Goal: Obtain resource: Download file/media

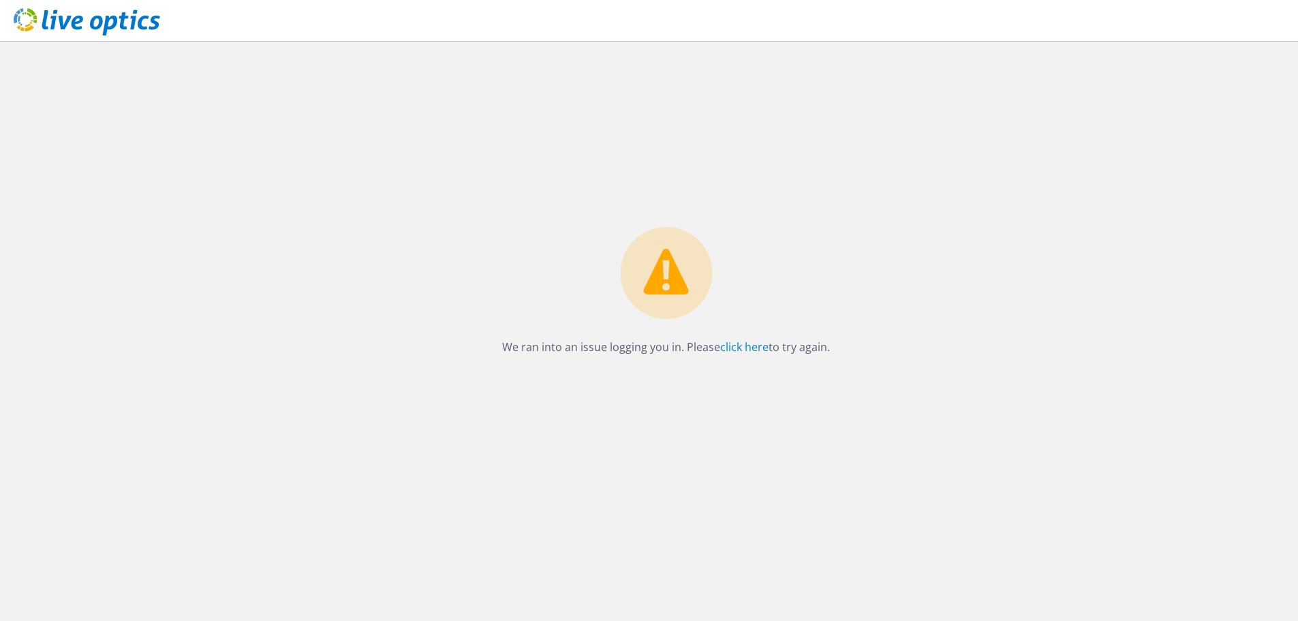
click at [49, 22] on icon at bounding box center [87, 22] width 146 height 28
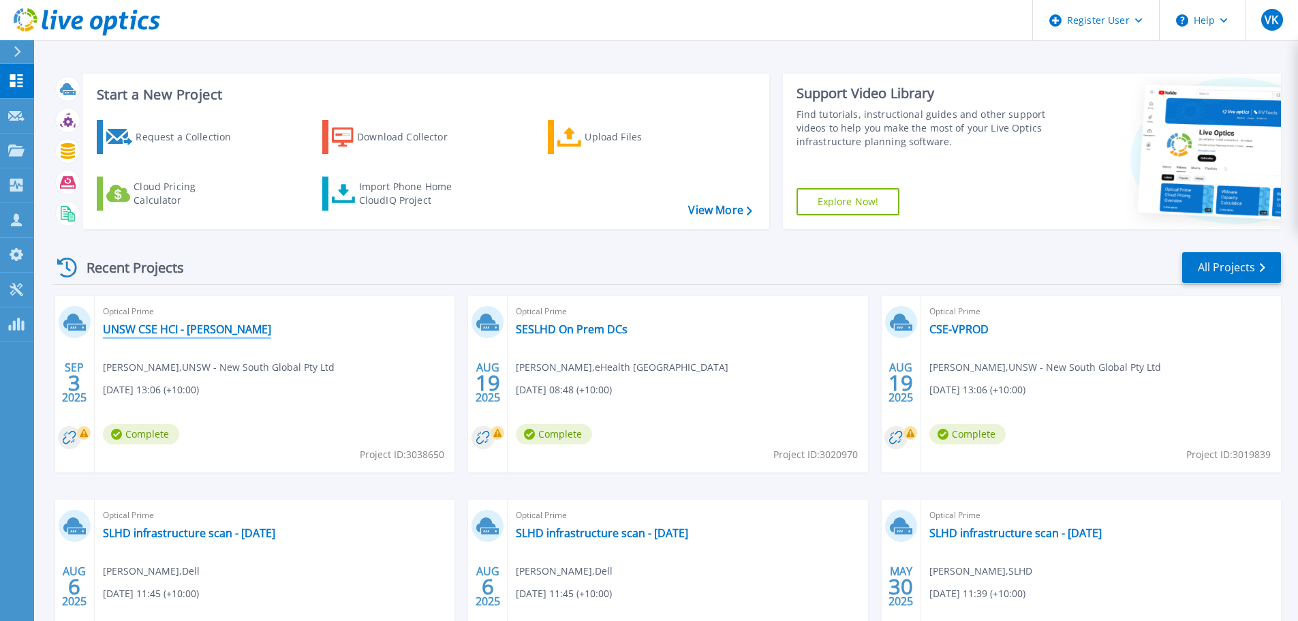
click at [175, 331] on link "UNSW CSE HCI - Phil Rodwell" at bounding box center [187, 329] width 168 height 14
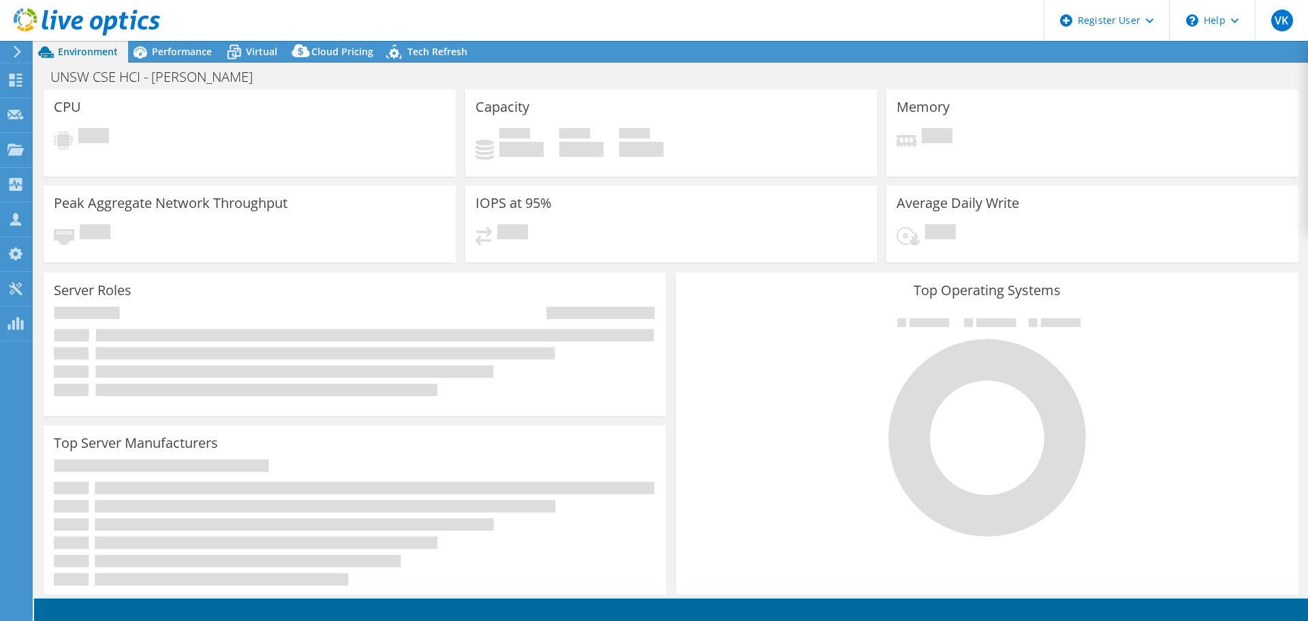
select select "USD"
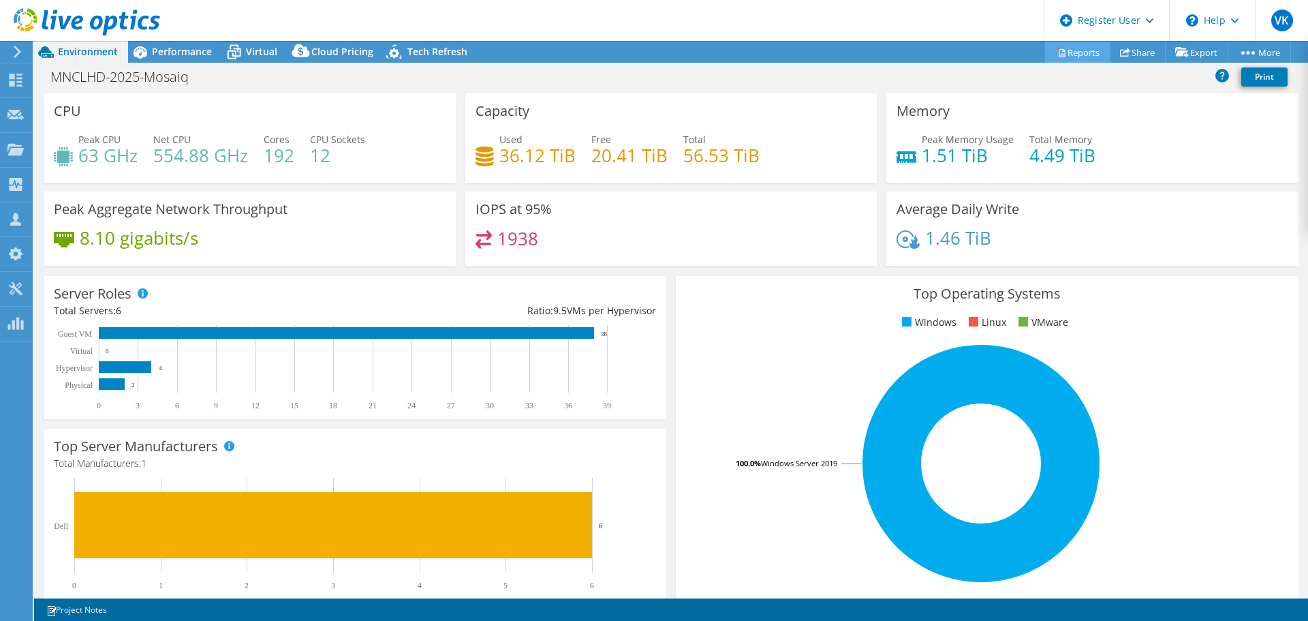
click at [1080, 51] on link "Reports" at bounding box center [1077, 52] width 65 height 21
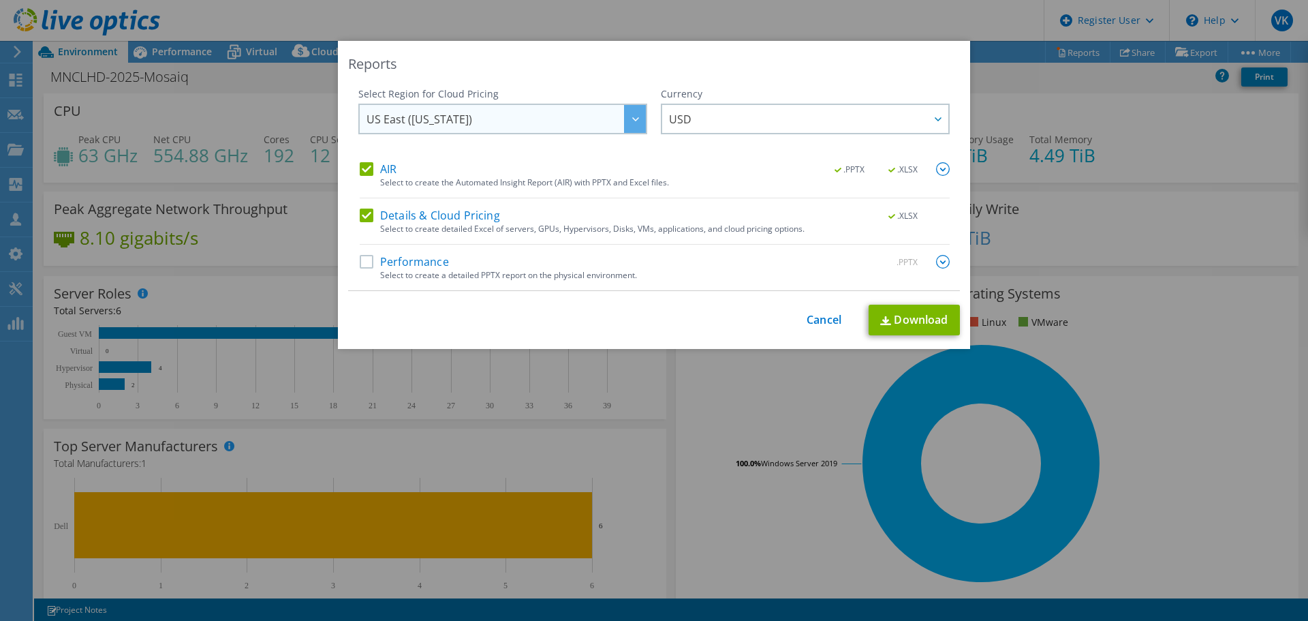
click at [627, 122] on div at bounding box center [635, 119] width 22 height 28
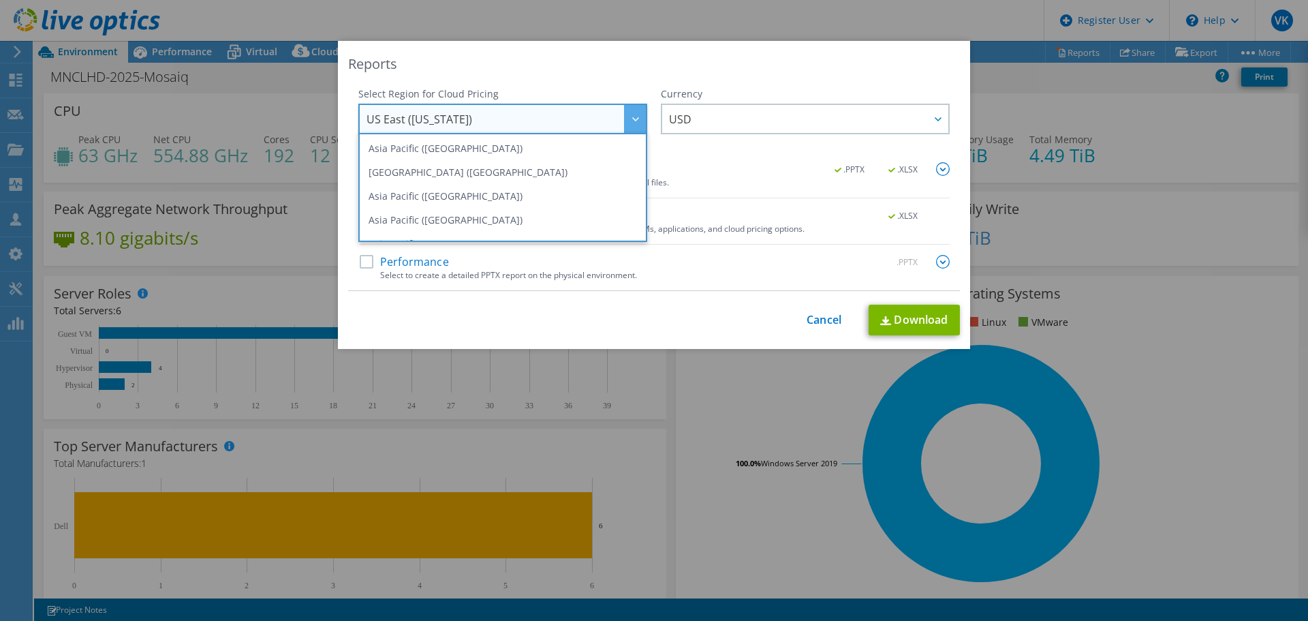
click at [631, 62] on div "Reports" at bounding box center [654, 63] width 612 height 19
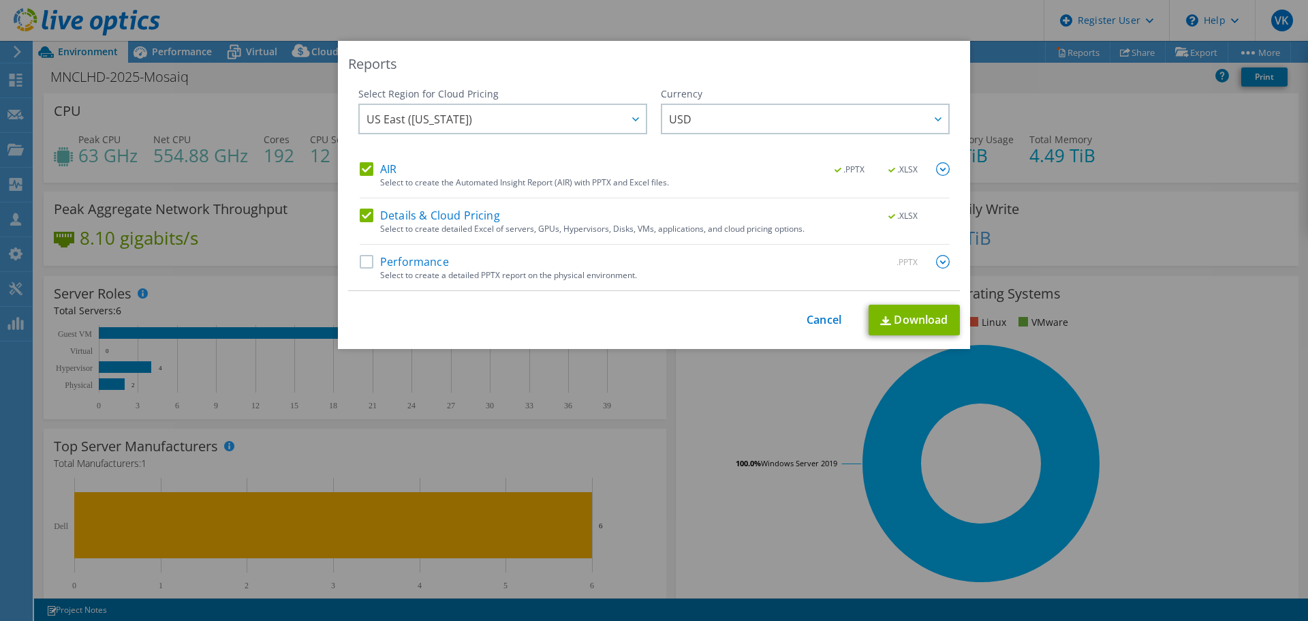
click at [360, 257] on label "Performance" at bounding box center [404, 262] width 89 height 14
click at [0, 0] on input "Performance" at bounding box center [0, 0] width 0 height 0
click at [624, 118] on div at bounding box center [635, 119] width 22 height 28
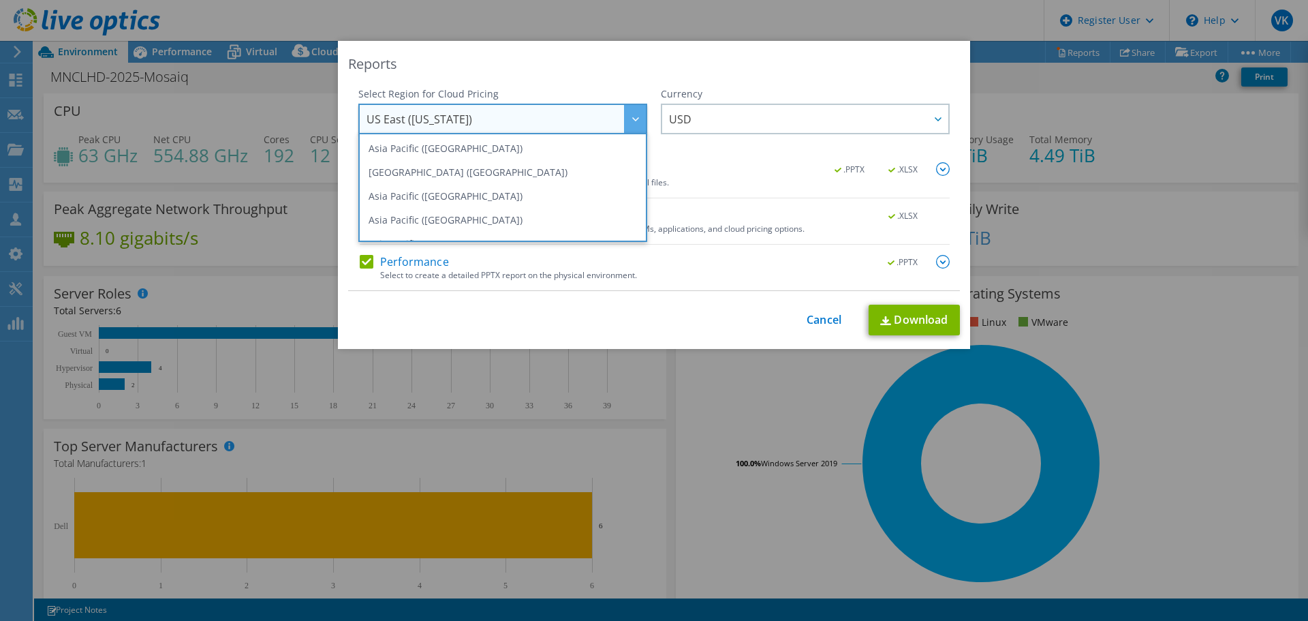
click at [624, 118] on div at bounding box center [635, 119] width 22 height 28
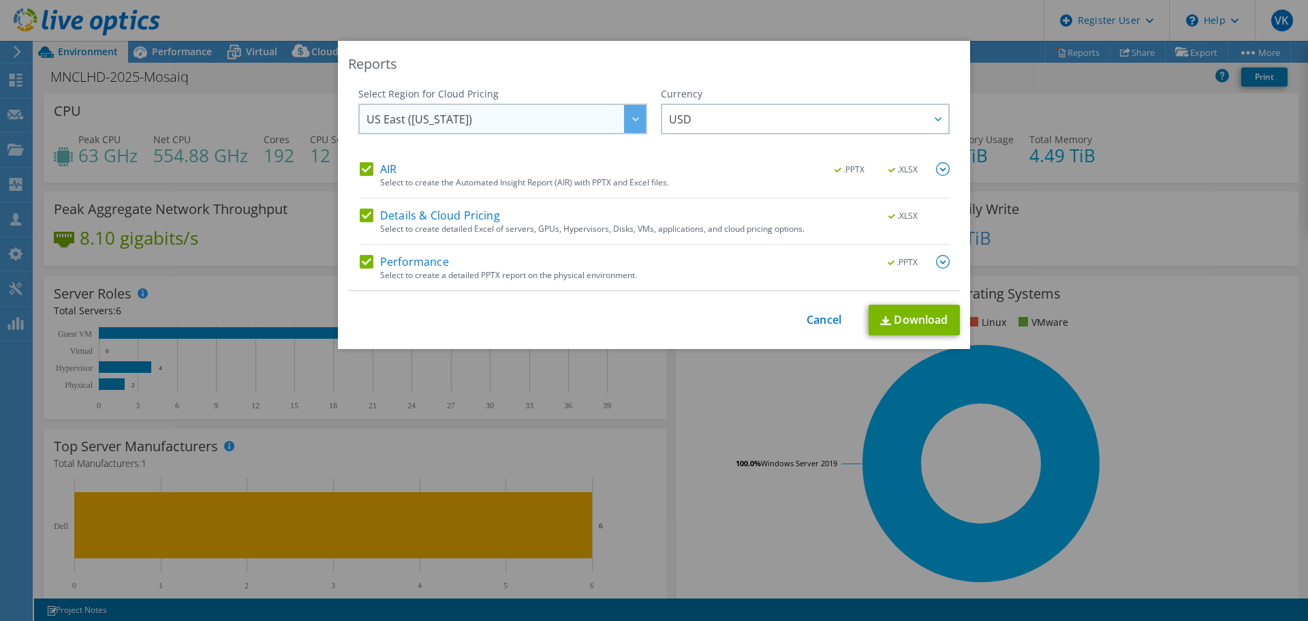
click at [624, 118] on div at bounding box center [635, 119] width 22 height 28
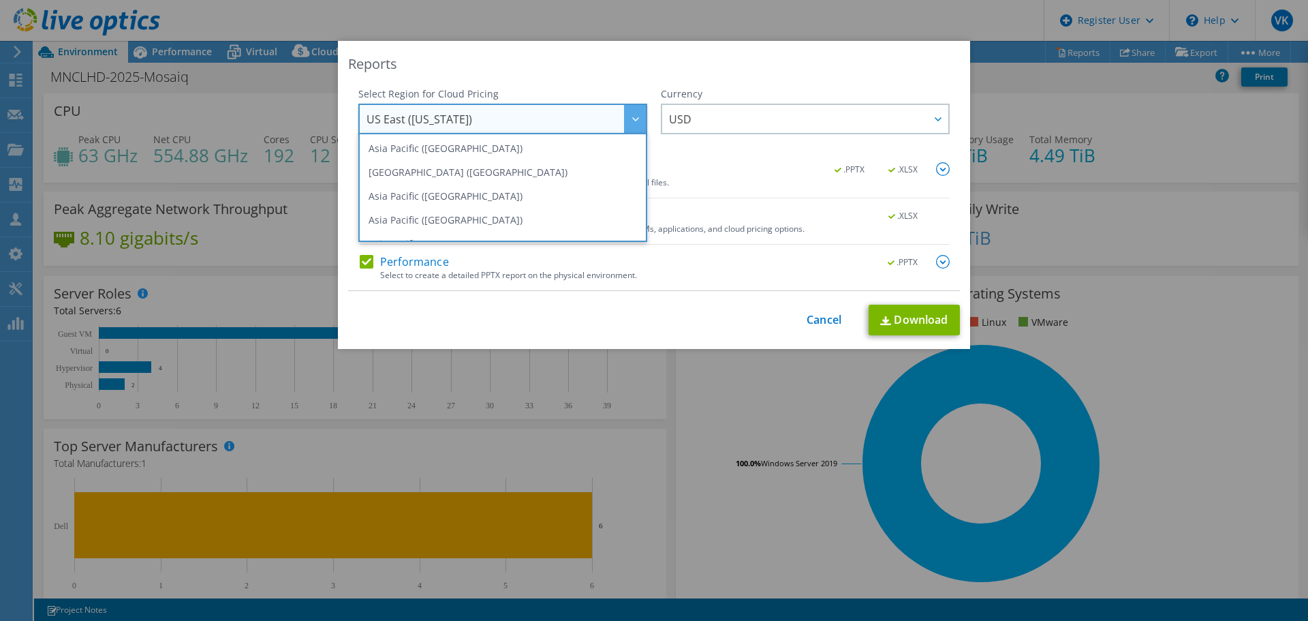
scroll to position [184, 0]
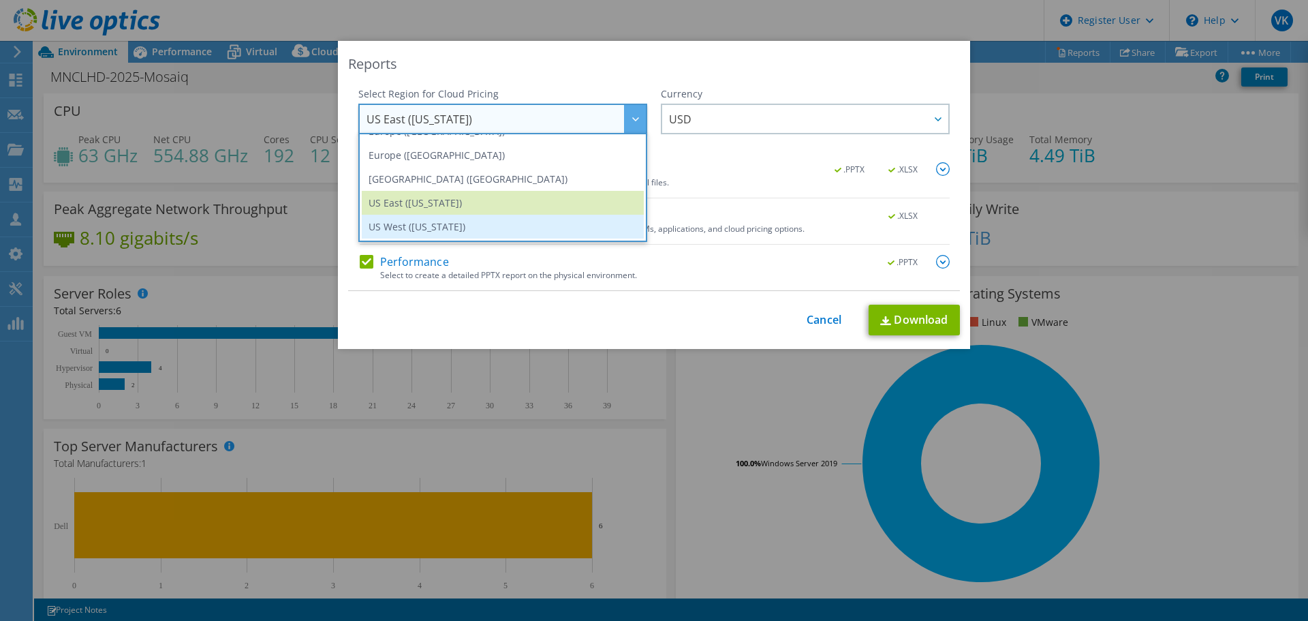
click at [596, 219] on li "US West (California)" at bounding box center [503, 227] width 282 height 24
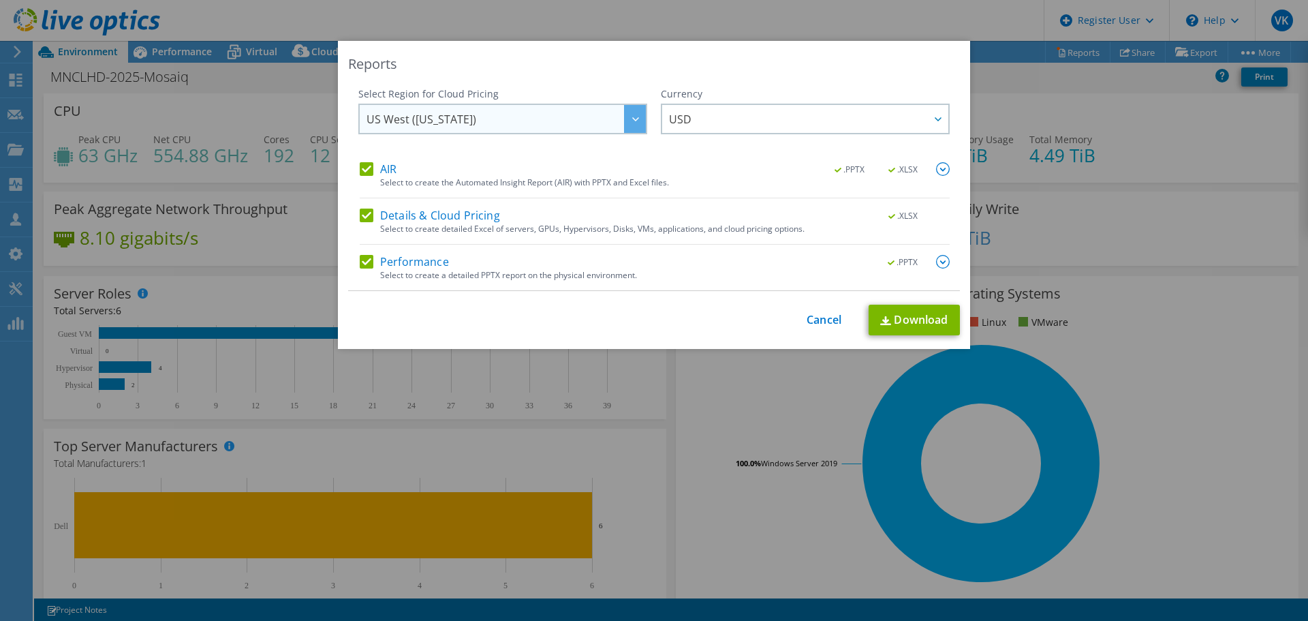
click at [627, 123] on div at bounding box center [635, 119] width 22 height 28
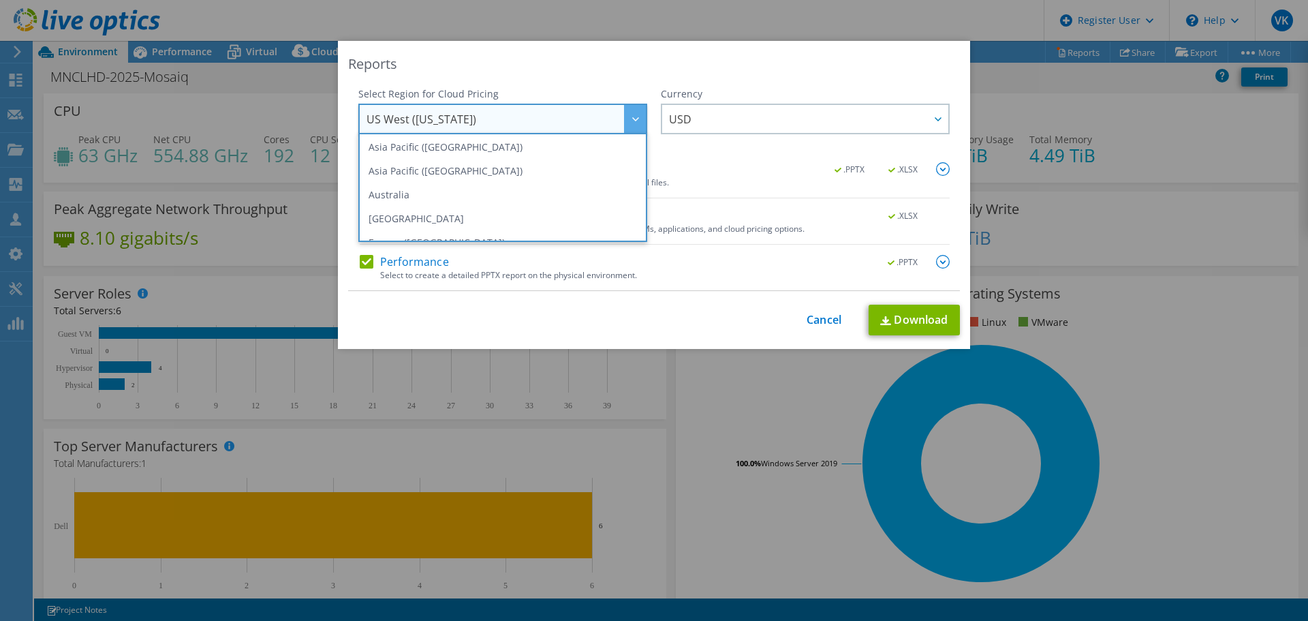
scroll to position [75, 0]
click at [597, 187] on li "Australia" at bounding box center [503, 193] width 282 height 24
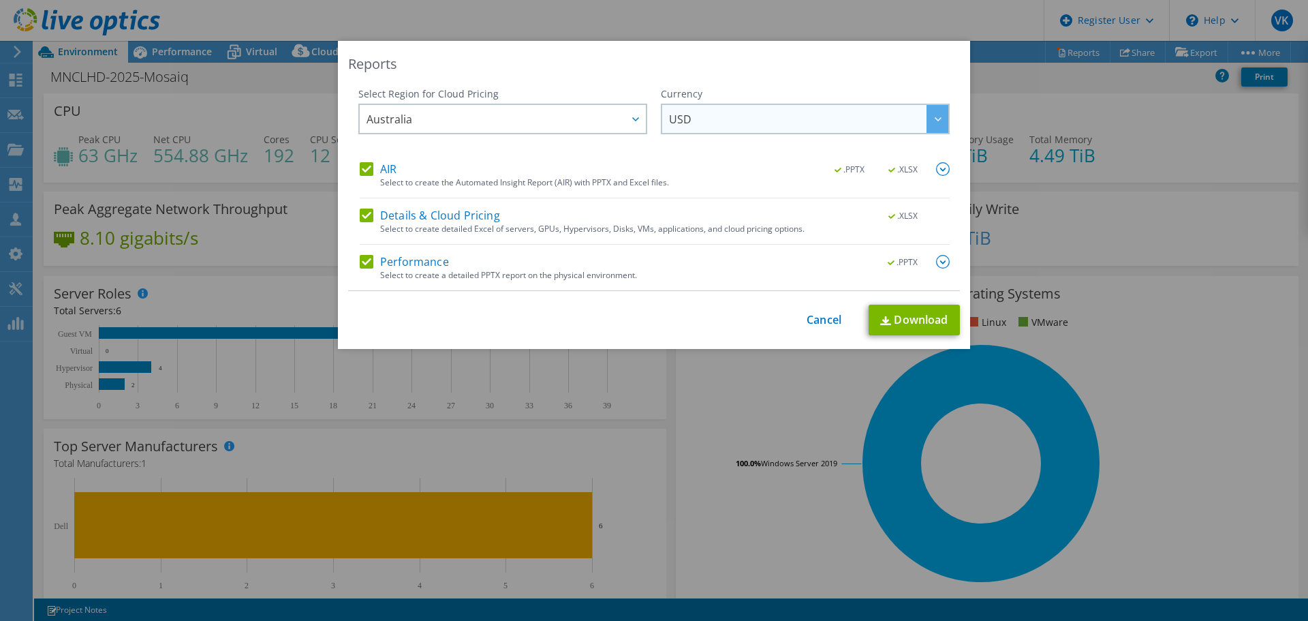
click at [796, 119] on span "USD" at bounding box center [808, 119] width 279 height 28
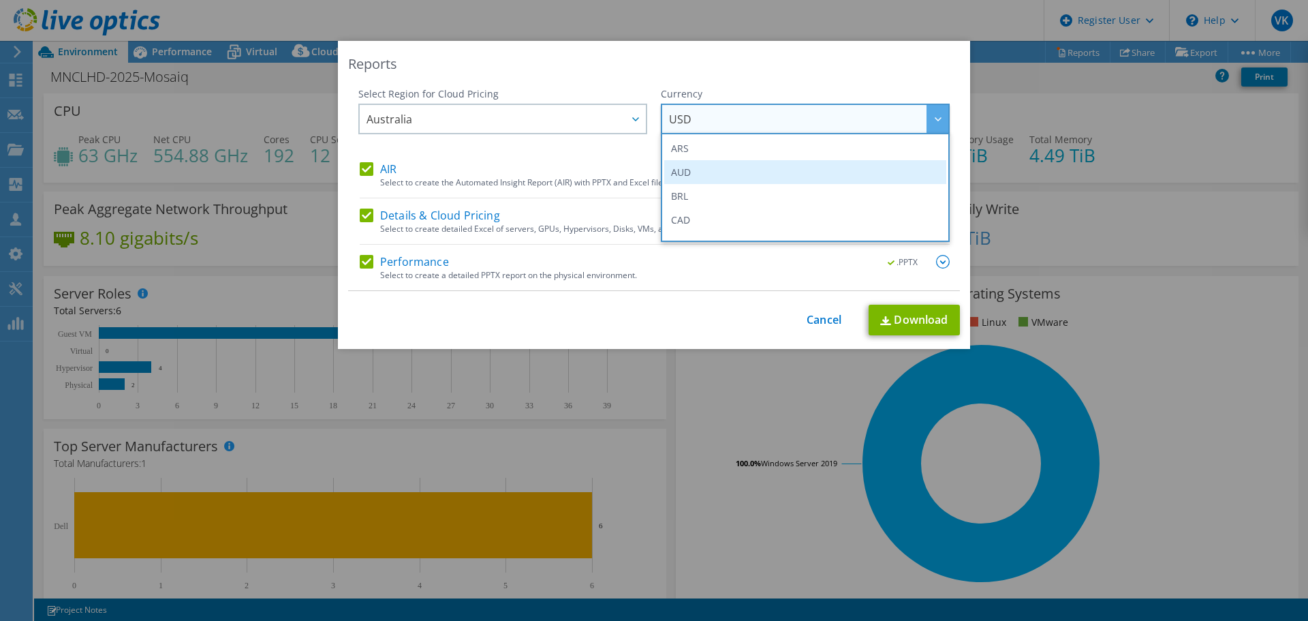
click at [770, 172] on li "AUD" at bounding box center [805, 172] width 282 height 24
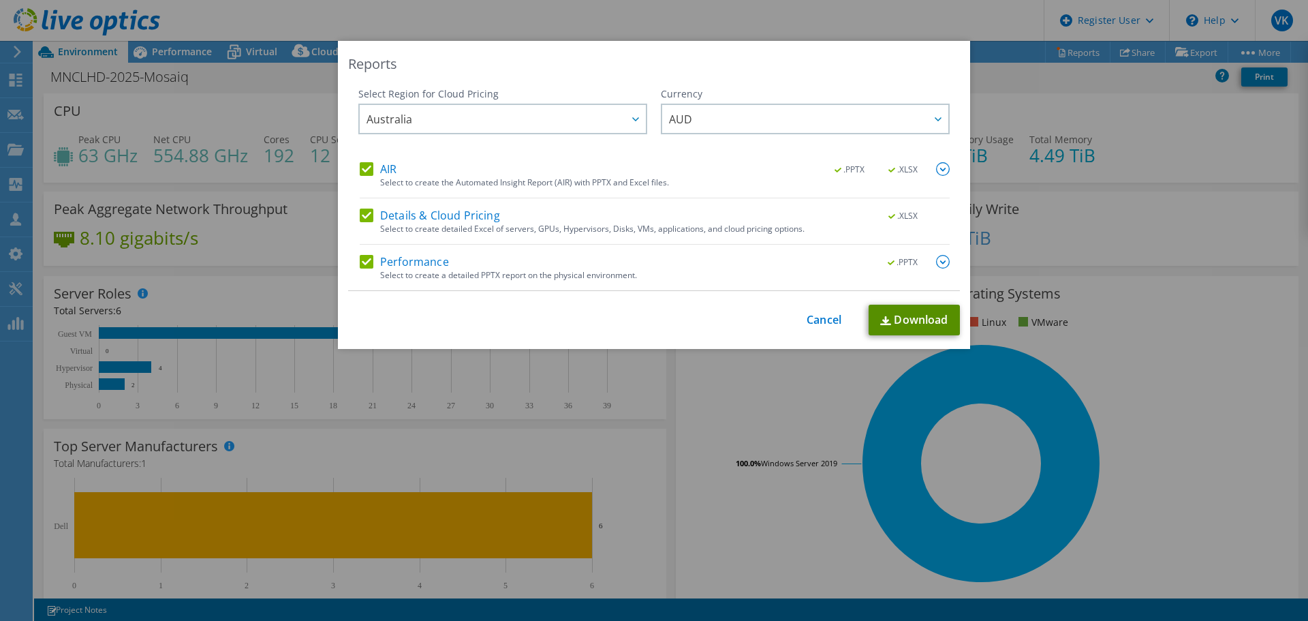
click at [910, 312] on link "Download" at bounding box center [914, 319] width 91 height 31
click at [815, 321] on link "Cancel" at bounding box center [824, 319] width 35 height 13
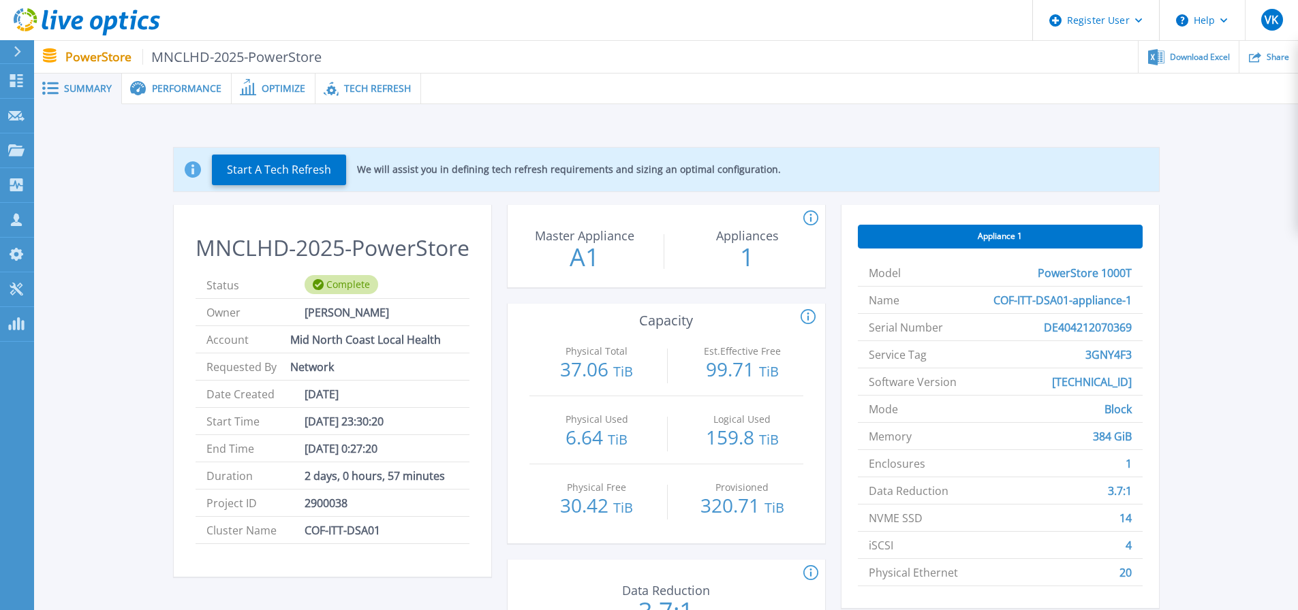
click at [1251, 160] on div "Start A Tech Refresh We will assist you in defining tech refresh requirements a…" at bounding box center [665, 398] width 1223 height 544
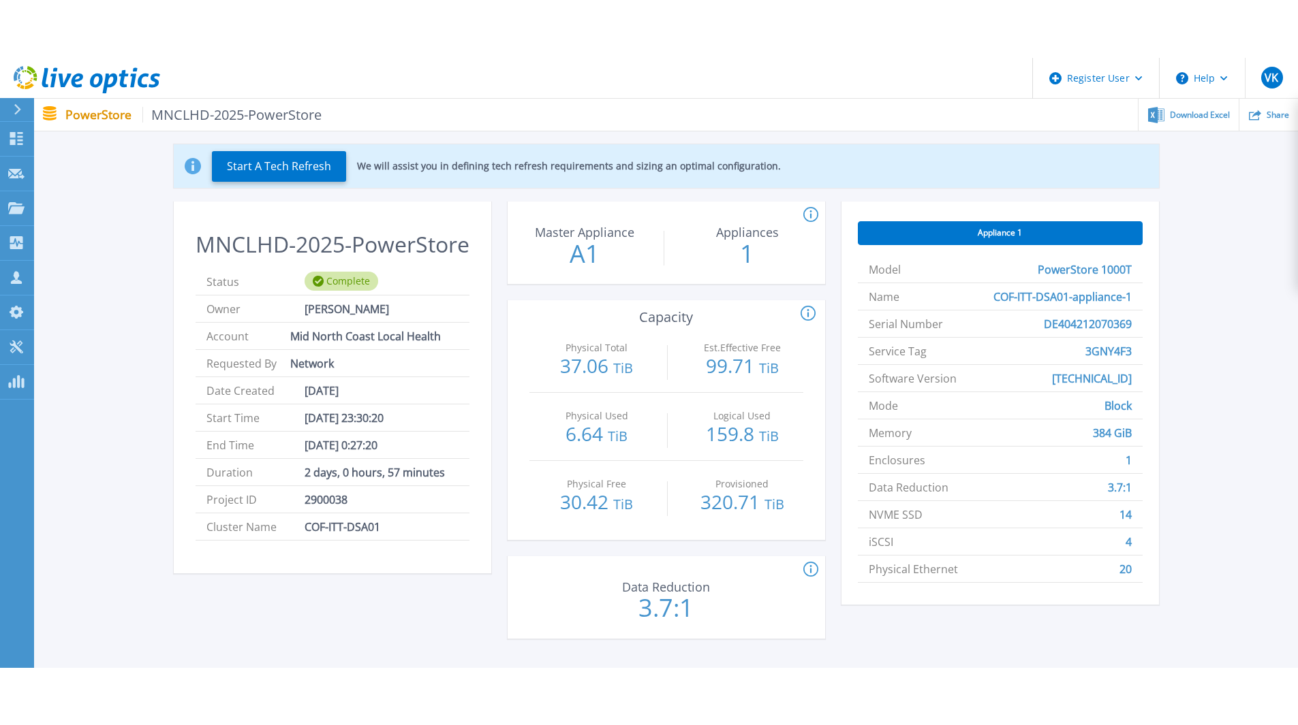
scroll to position [61, 0]
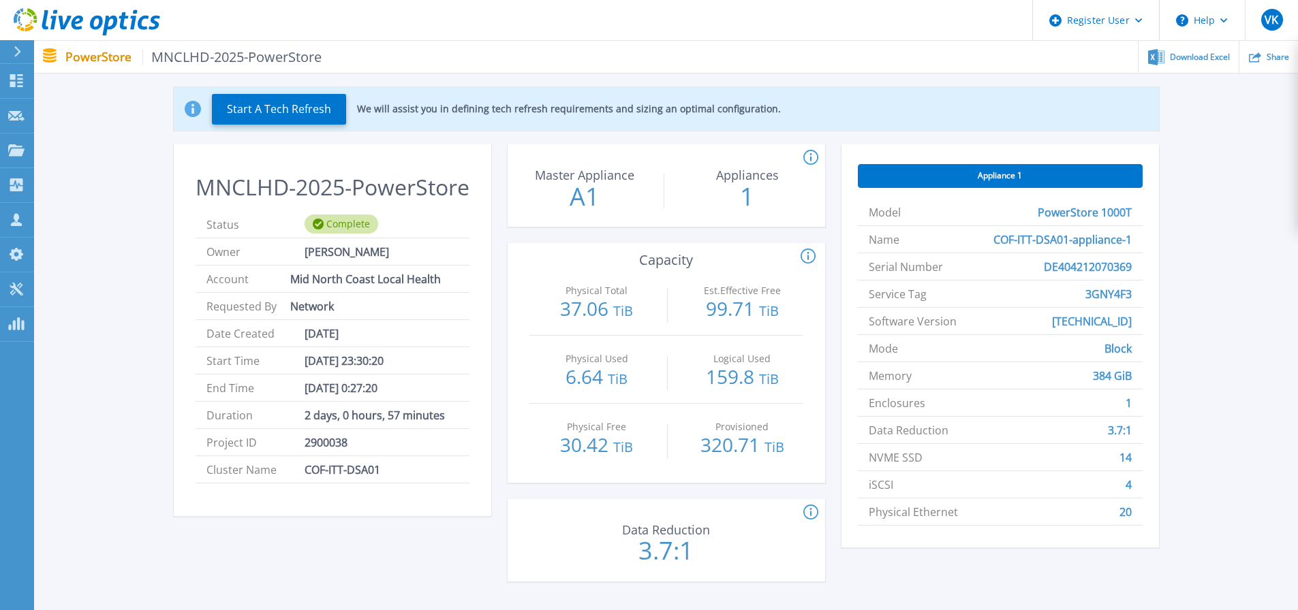
click at [1251, 160] on div "Start A Tech Refresh We will assist you in defining tech refresh requirements a…" at bounding box center [665, 337] width 1223 height 544
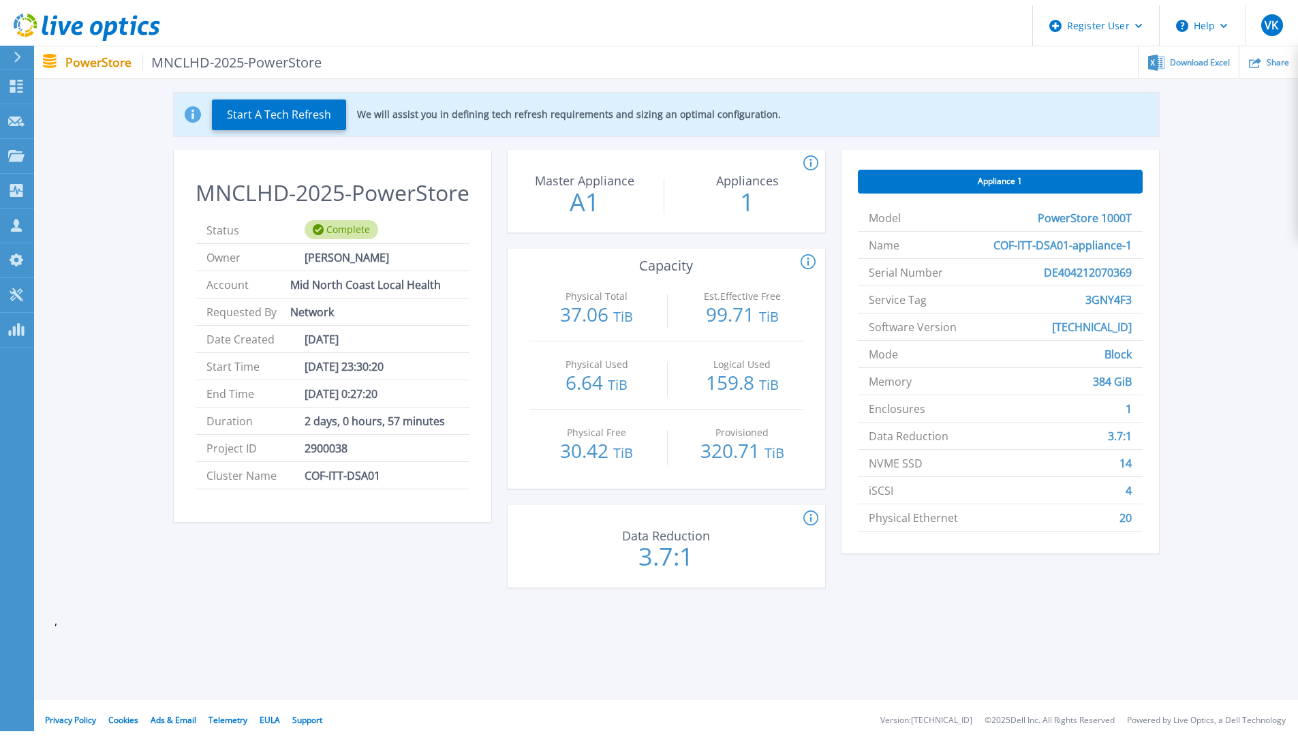
scroll to position [0, 0]
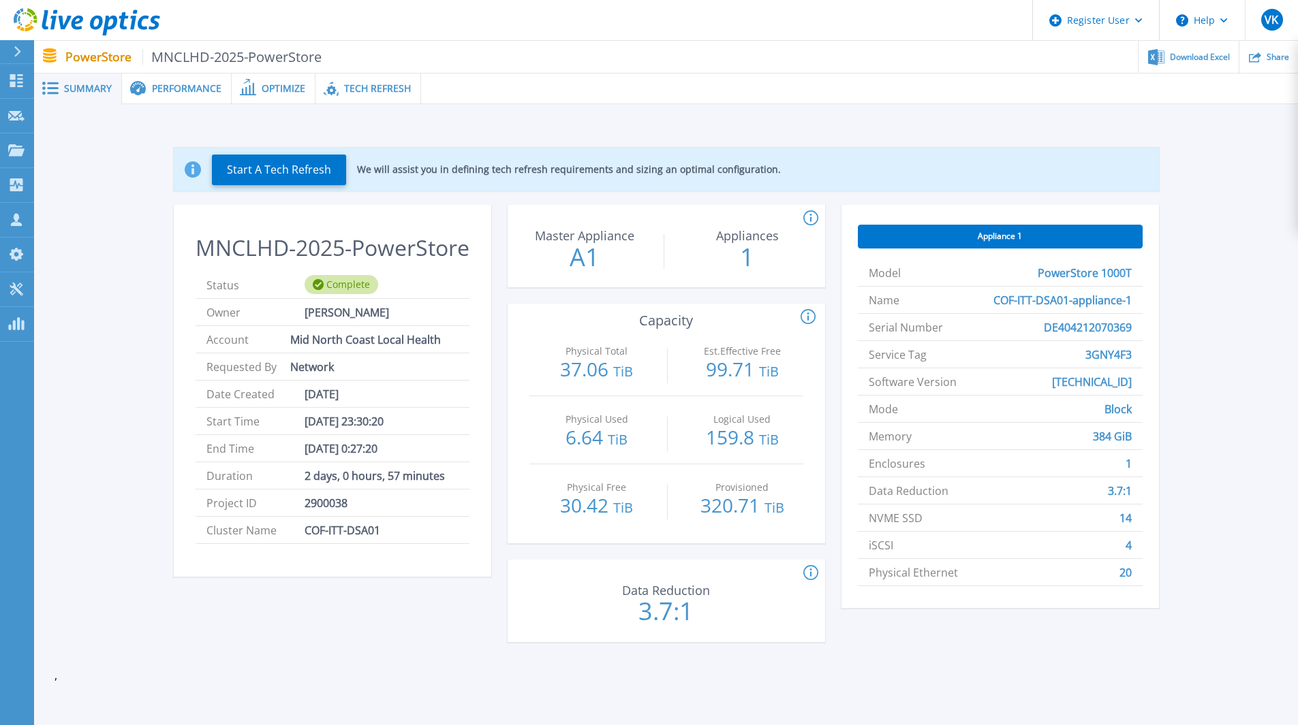
click at [190, 95] on div "Performance" at bounding box center [177, 89] width 110 height 31
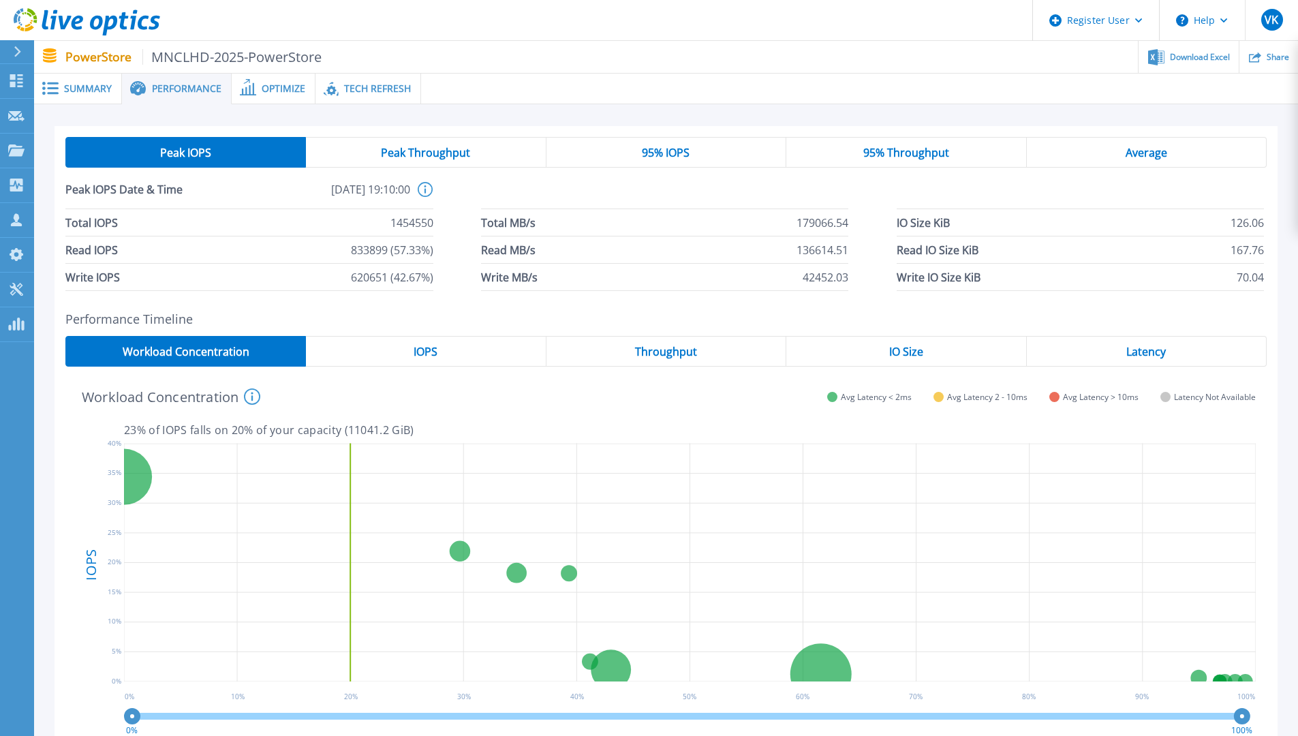
click at [438, 354] on div "IOPS" at bounding box center [426, 351] width 240 height 31
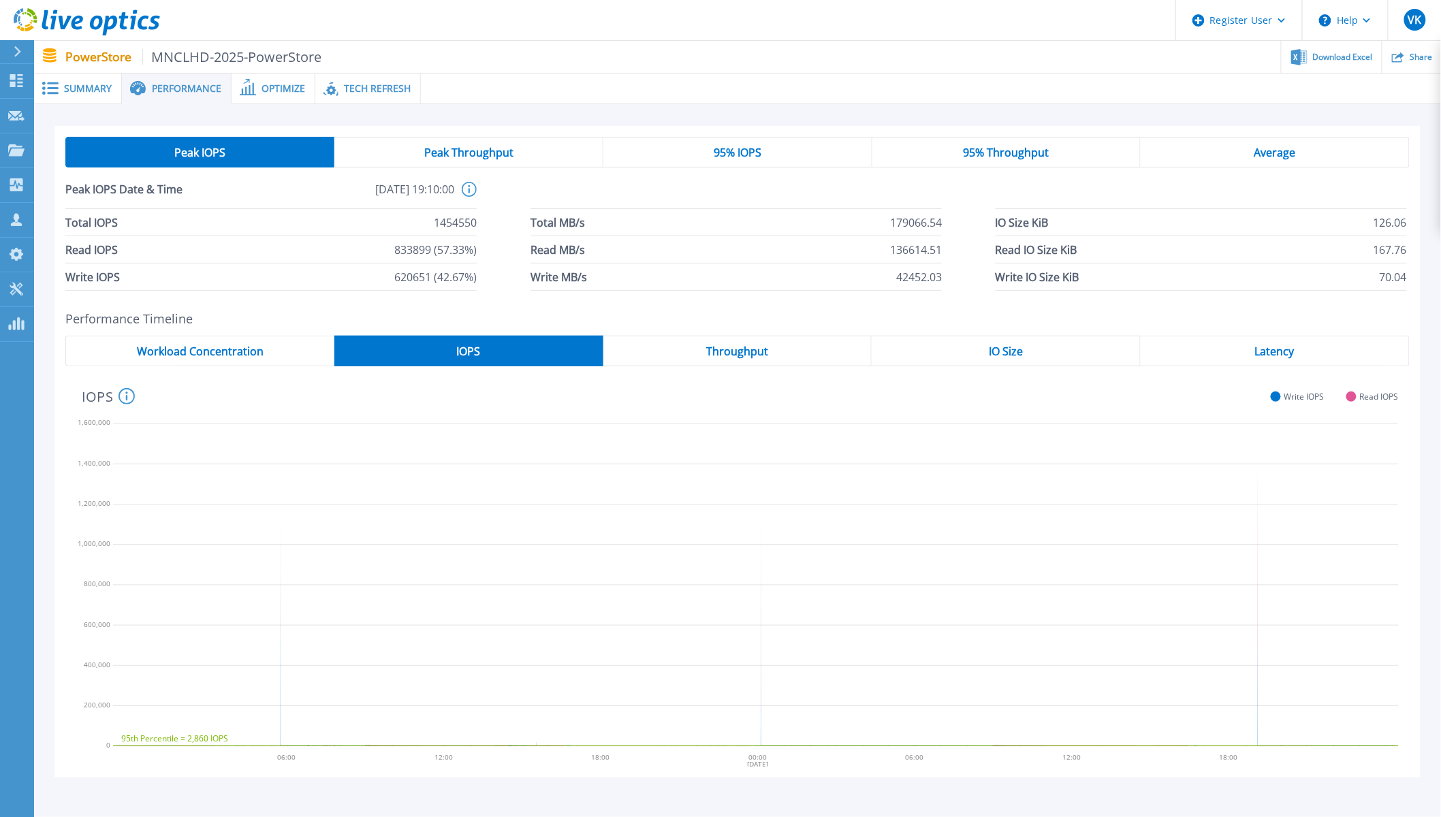
click at [1034, 349] on div "IO Size" at bounding box center [1006, 351] width 269 height 31
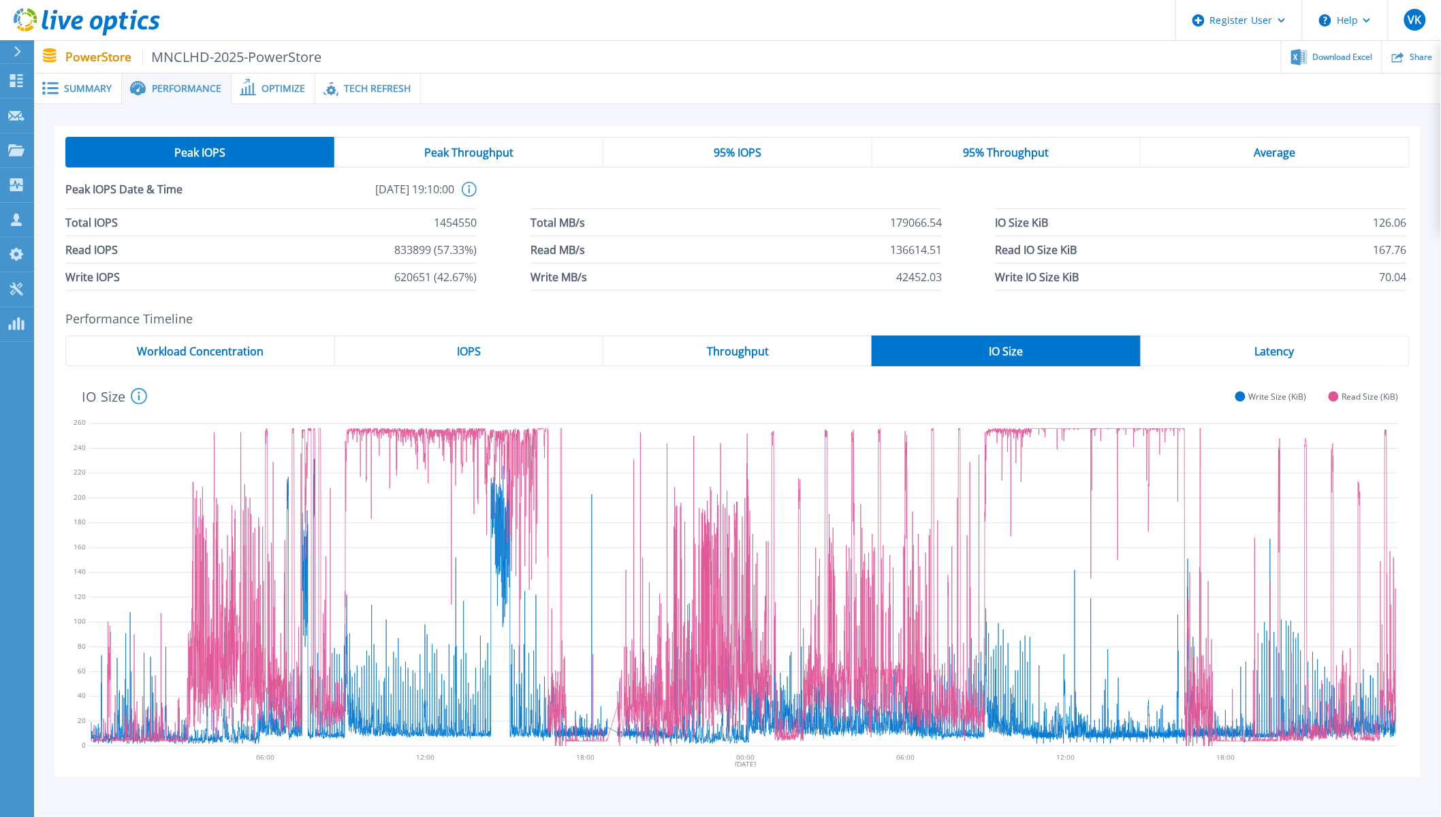
click at [1297, 351] on div "Latency" at bounding box center [1275, 351] width 269 height 31
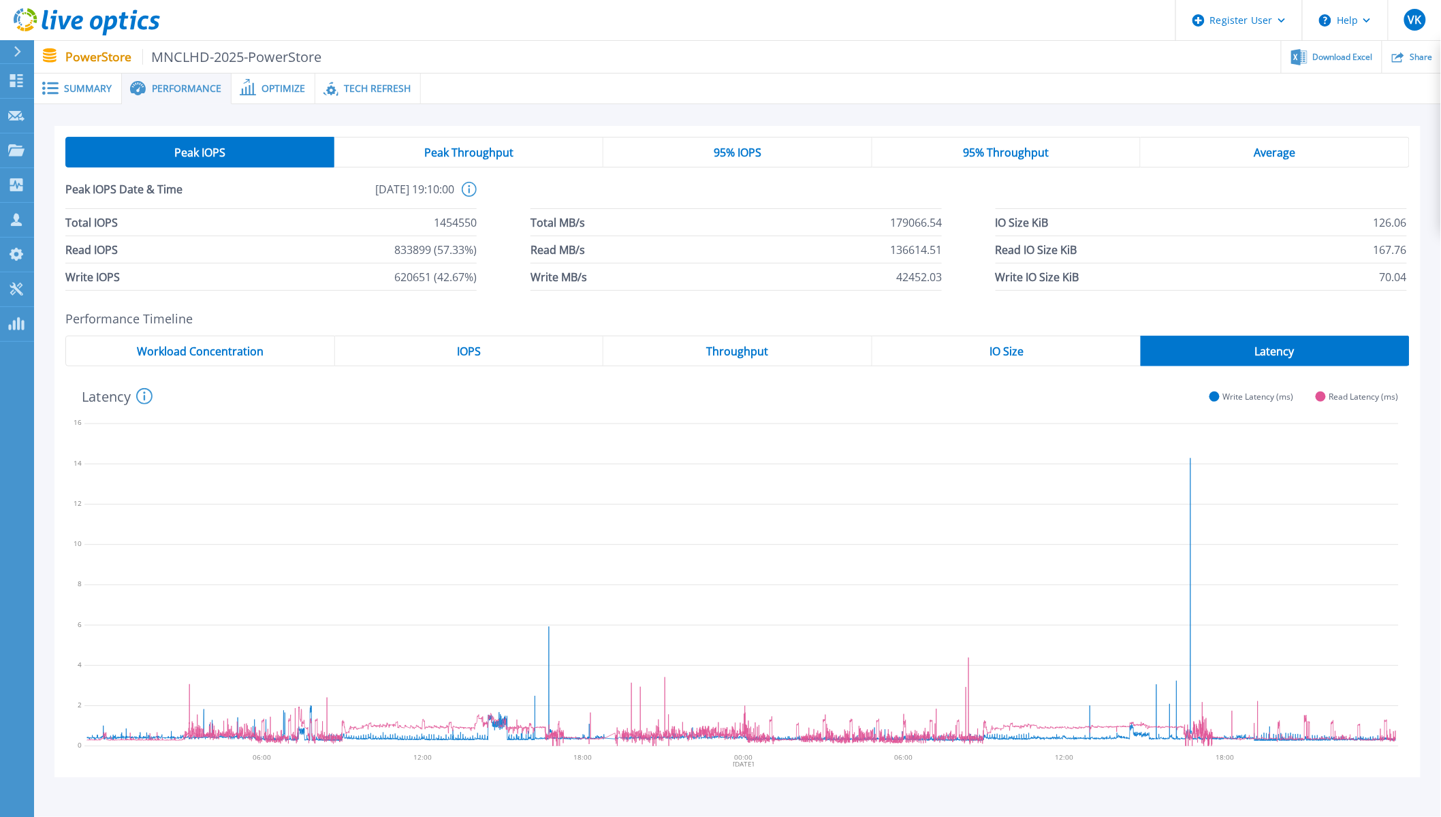
click at [375, 84] on span "Tech Refresh" at bounding box center [377, 89] width 67 height 10
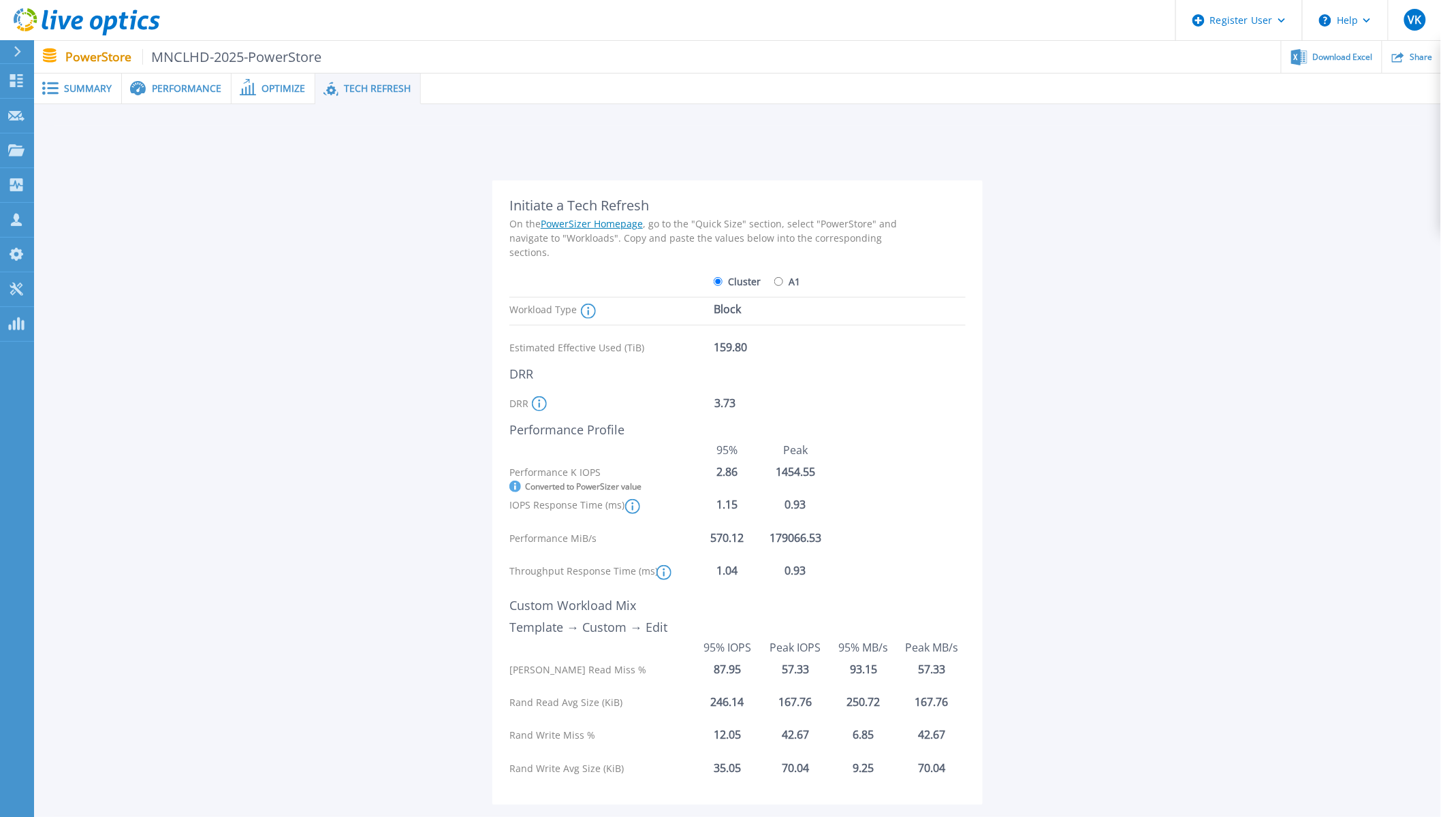
click at [72, 84] on span "Summary" at bounding box center [88, 89] width 48 height 10
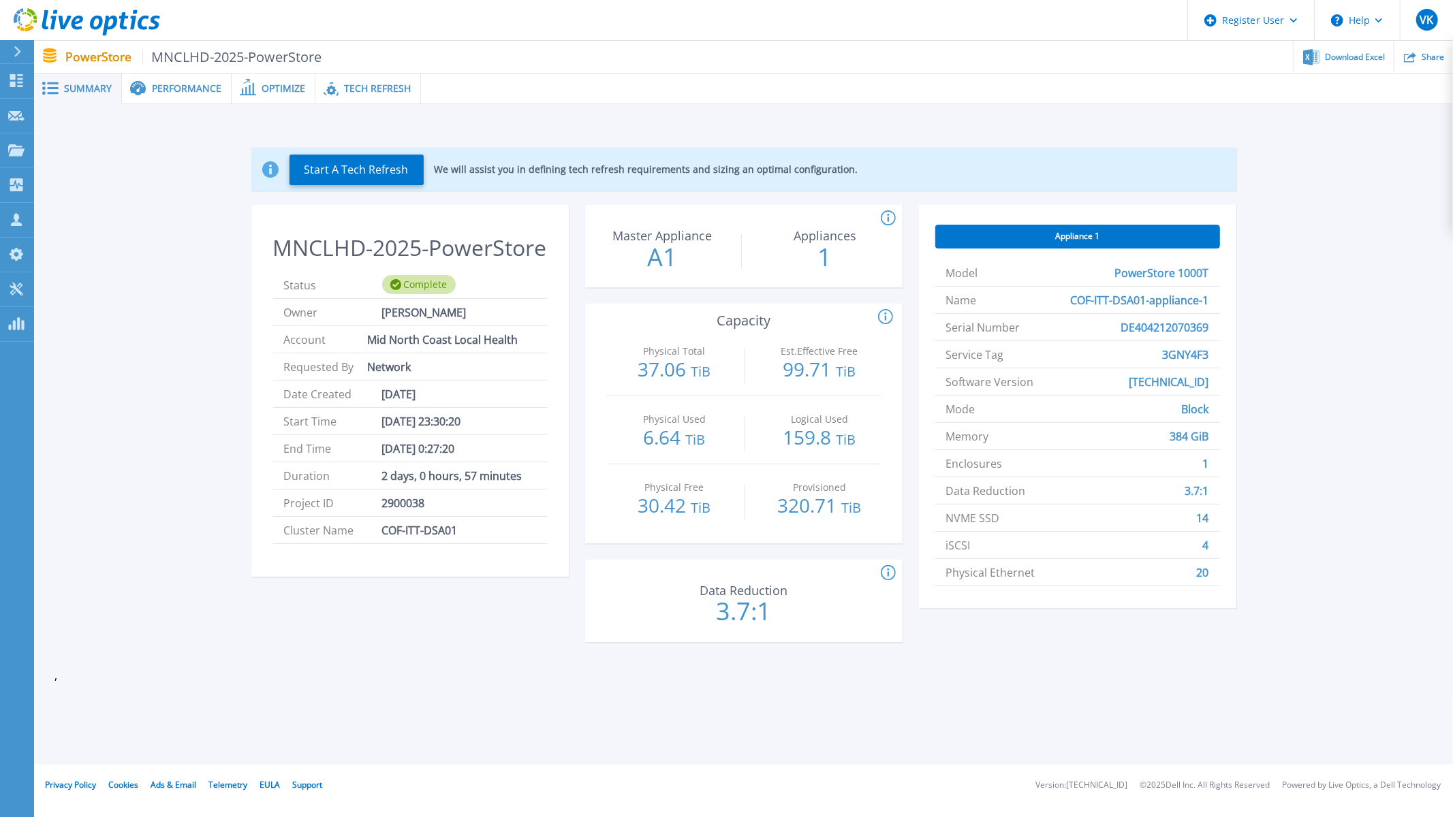
click at [140, 314] on div "Start A Tech Refresh We will assist you in defining tech refresh requirements a…" at bounding box center [743, 398] width 1378 height 544
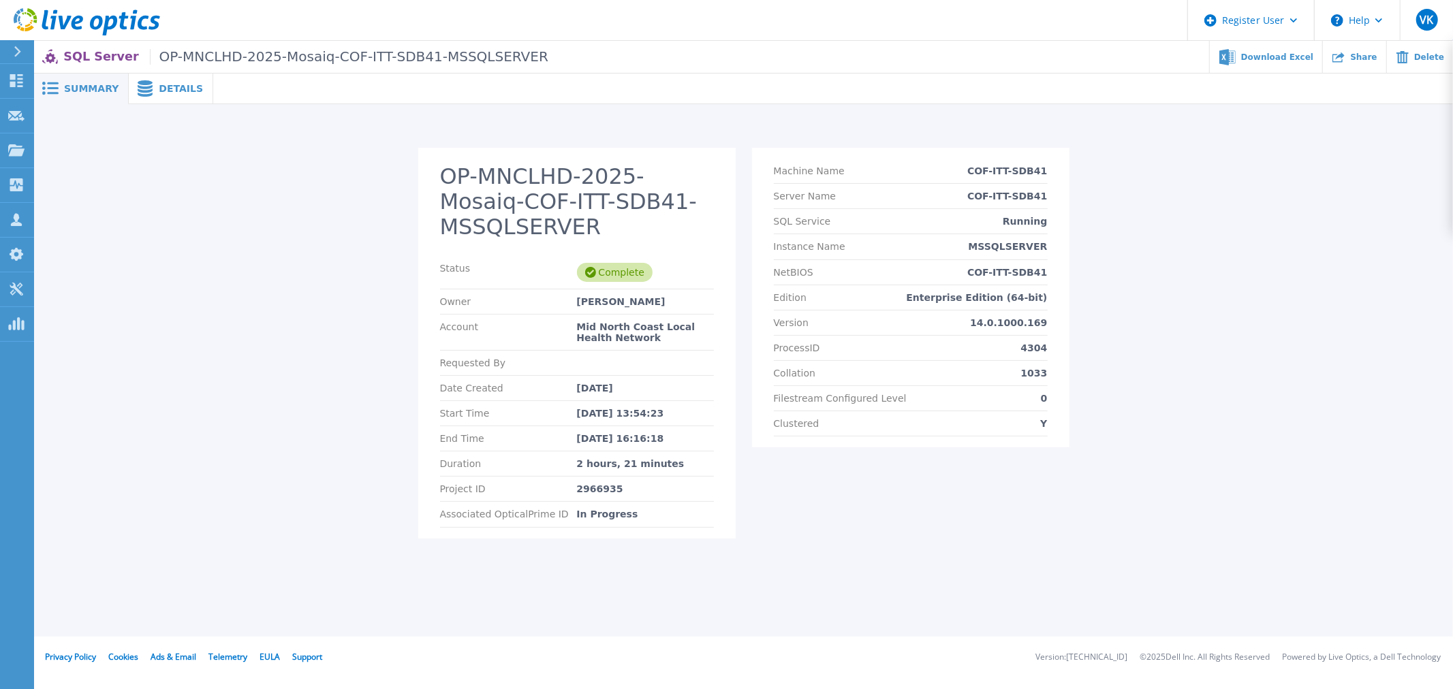
click at [168, 91] on span "Details" at bounding box center [181, 89] width 44 height 10
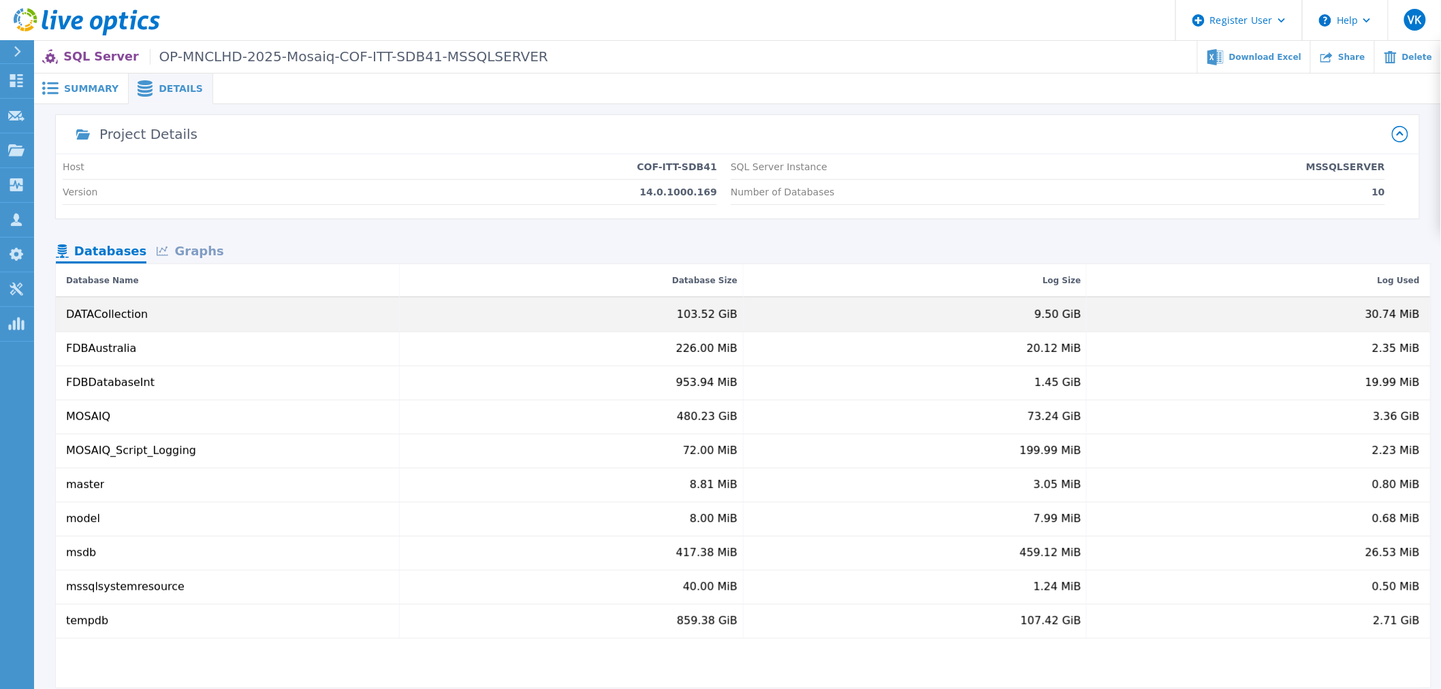
scroll to position [1, 0]
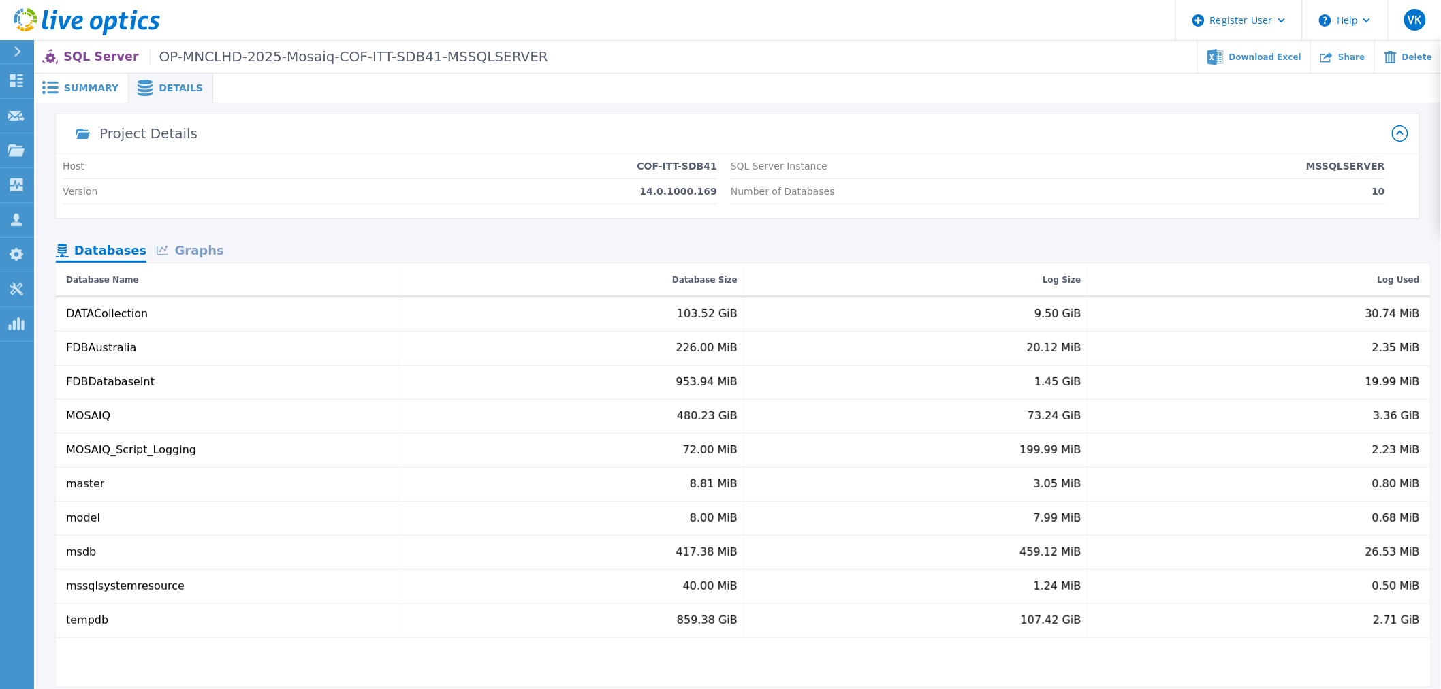
click at [185, 254] on div "Graphs" at bounding box center [189, 252] width 87 height 24
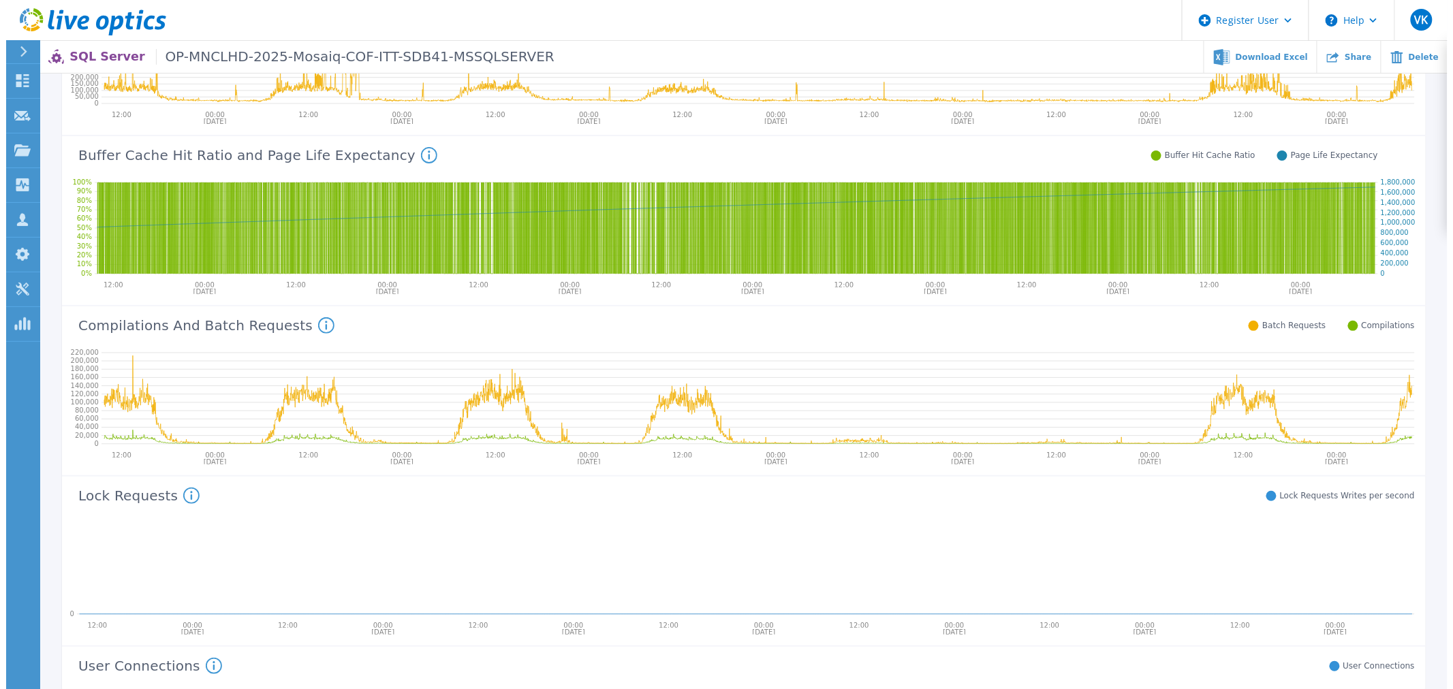
scroll to position [0, 0]
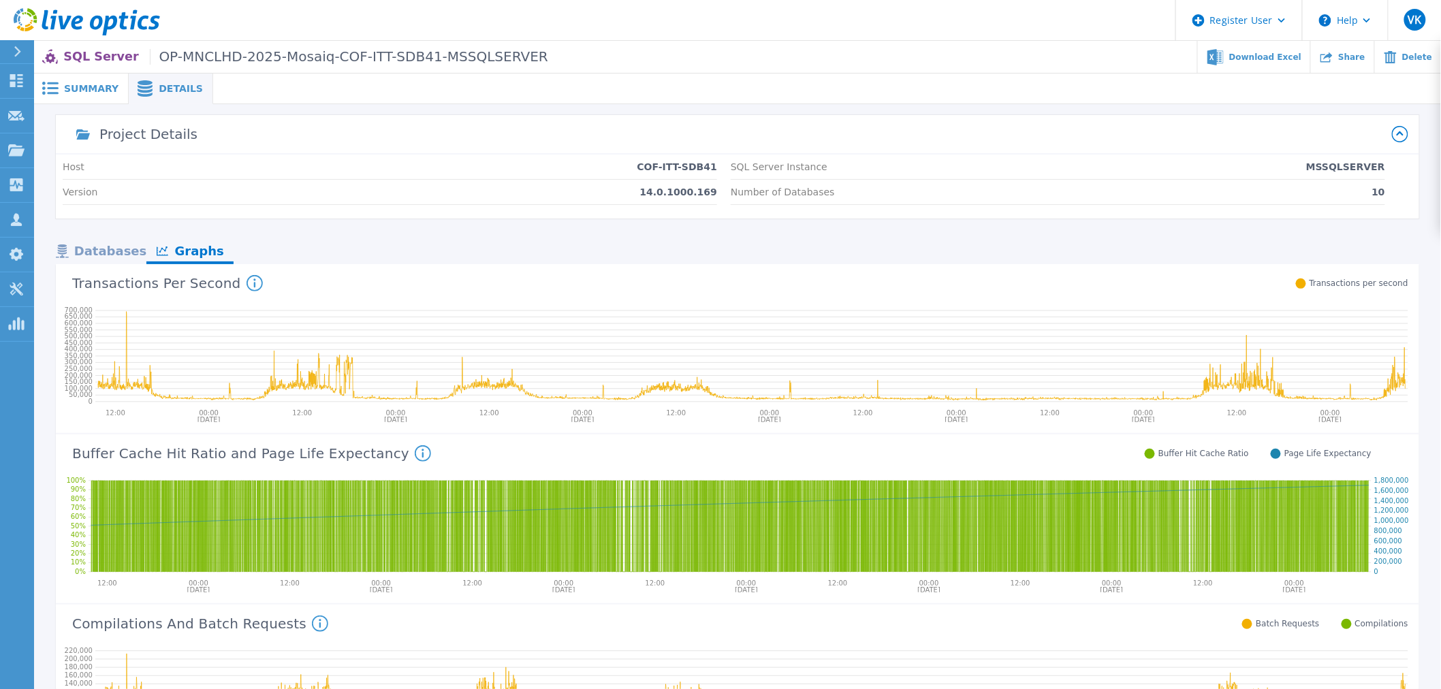
click at [73, 86] on span "Summary" at bounding box center [91, 89] width 54 height 10
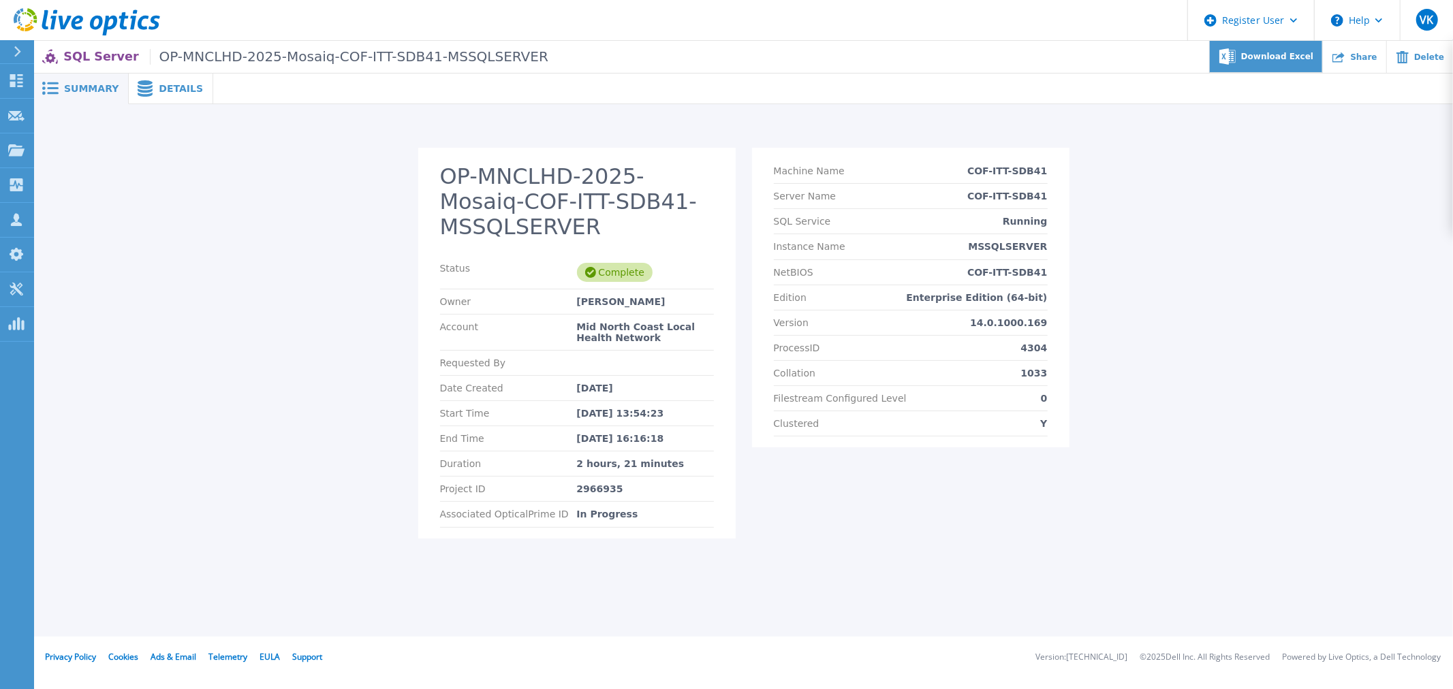
click at [1287, 60] on span "Download Excel" at bounding box center [1277, 56] width 72 height 8
click at [1240, 349] on div "OP-MNCLHD-2025-Mosaiq-COF-ITT-SDB41-MSSQLSERVER Status Complete Owner [PERSON_N…" at bounding box center [743, 351] width 1393 height 407
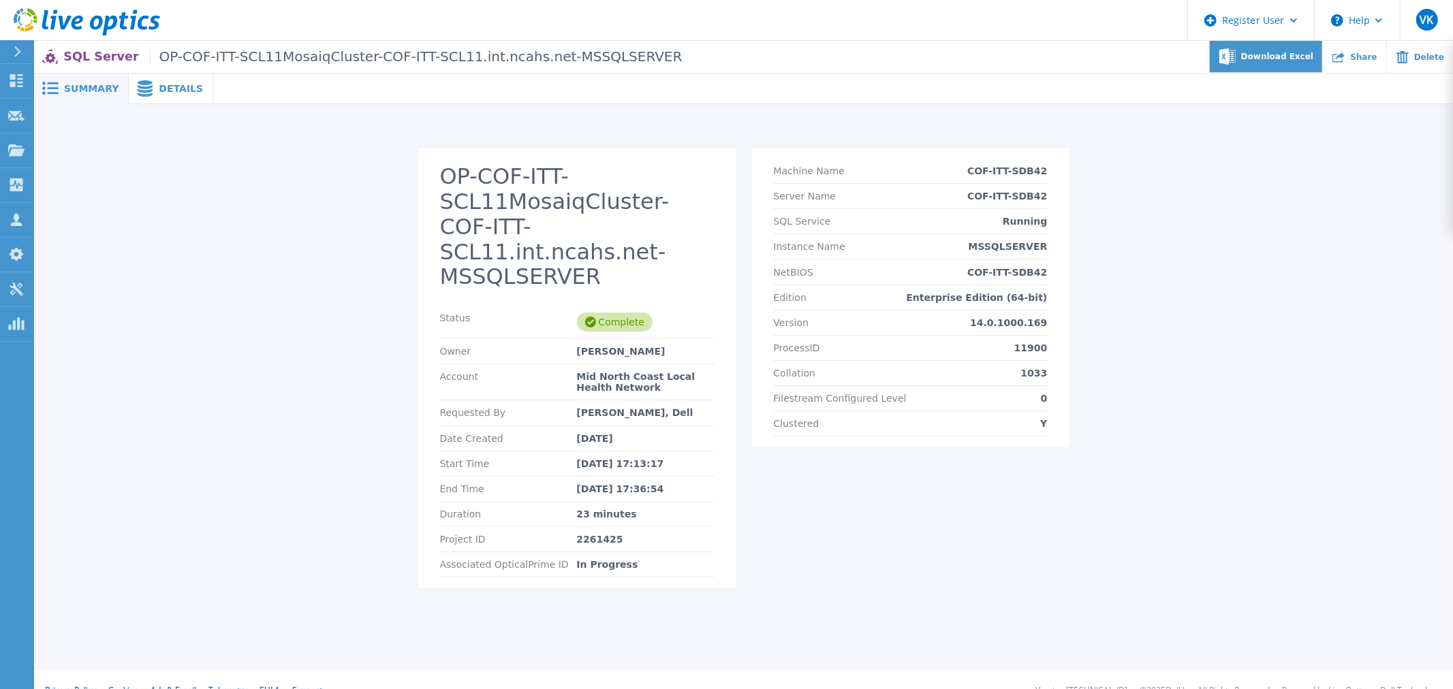
click at [1294, 57] on span "Download Excel" at bounding box center [1277, 56] width 72 height 8
